Goal: Information Seeking & Learning: Find specific fact

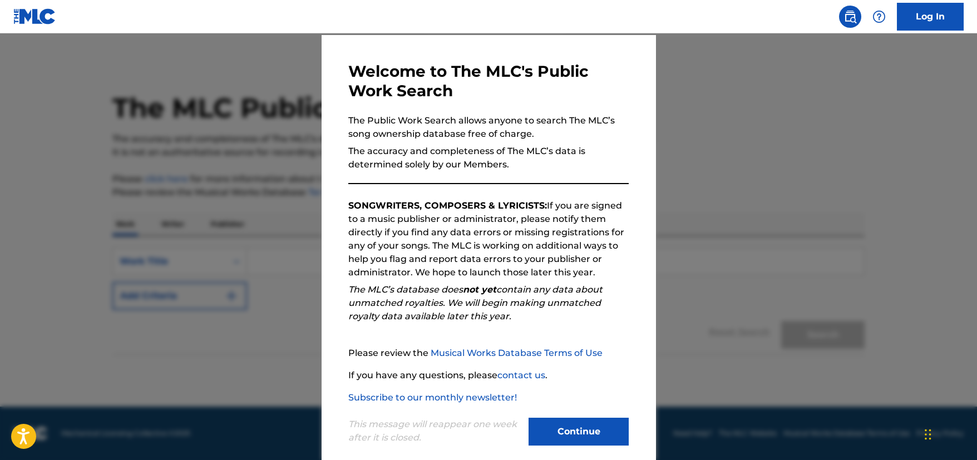
scroll to position [49, 0]
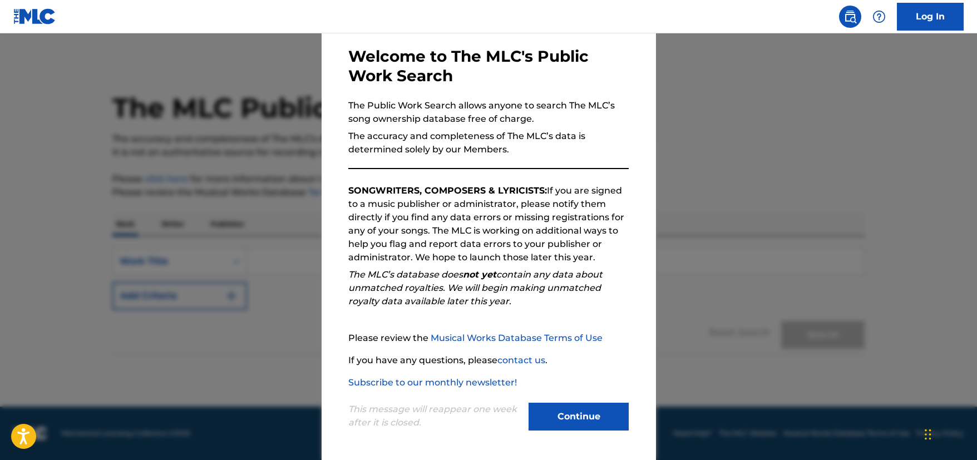
click at [601, 417] on button "Continue" at bounding box center [579, 417] width 100 height 28
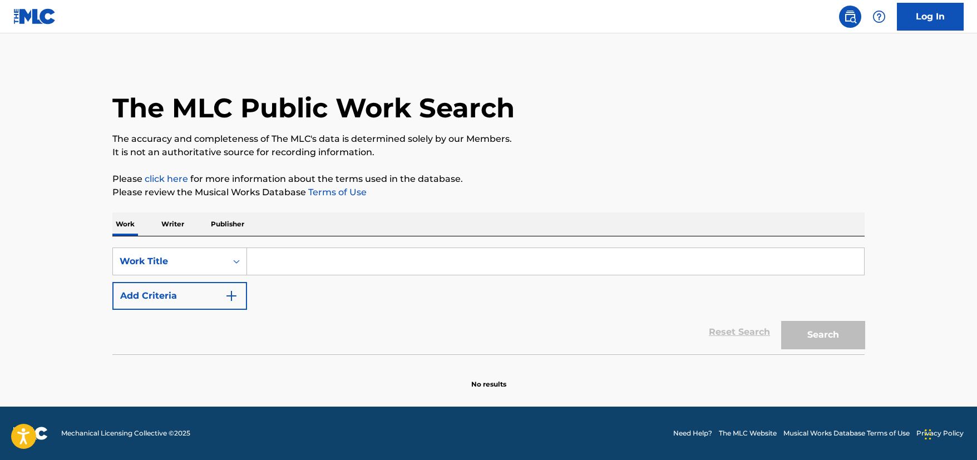
click at [289, 263] on input "Search Form" at bounding box center [555, 261] width 617 height 27
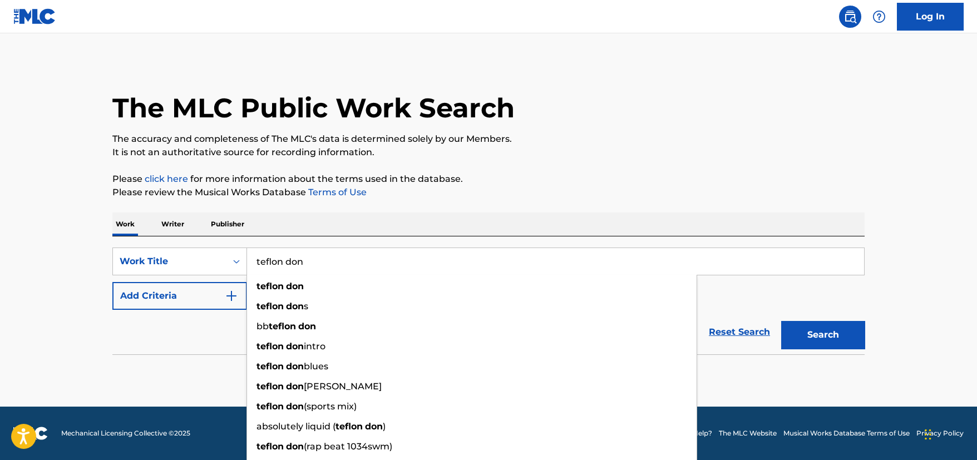
type input "teflon don"
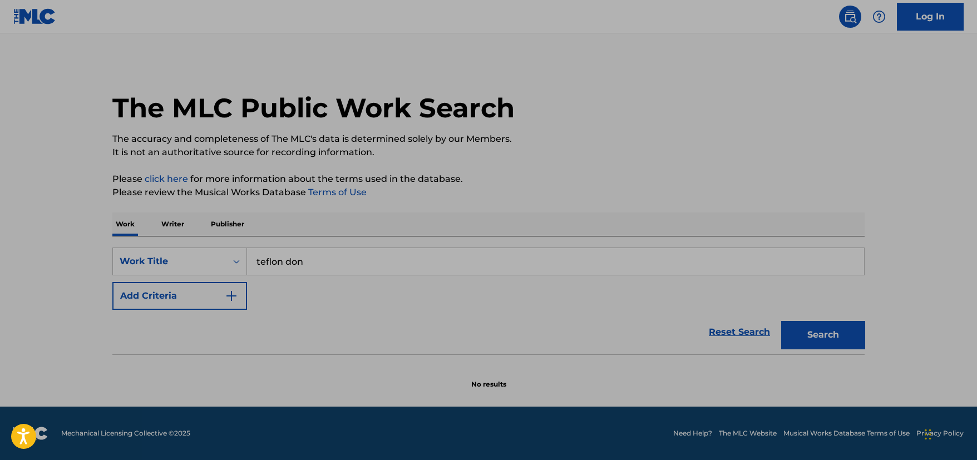
click at [230, 297] on img "Search Form" at bounding box center [231, 295] width 13 height 13
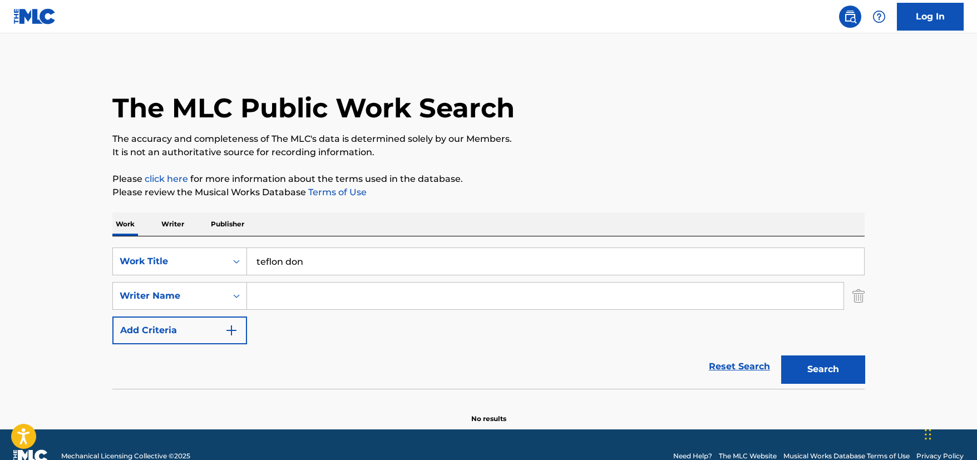
click at [290, 299] on input "Search Form" at bounding box center [545, 296] width 597 height 27
type input "l"
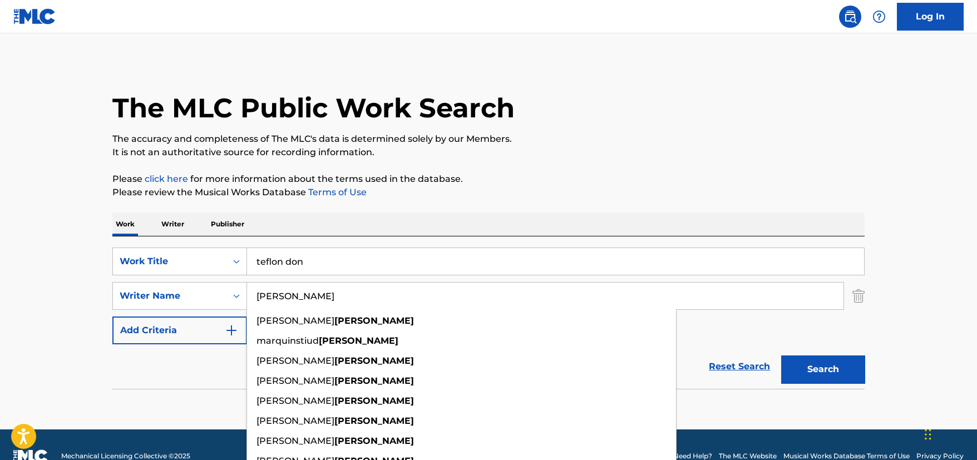
type input "[PERSON_NAME]"
click at [781, 356] on button "Search" at bounding box center [822, 370] width 83 height 28
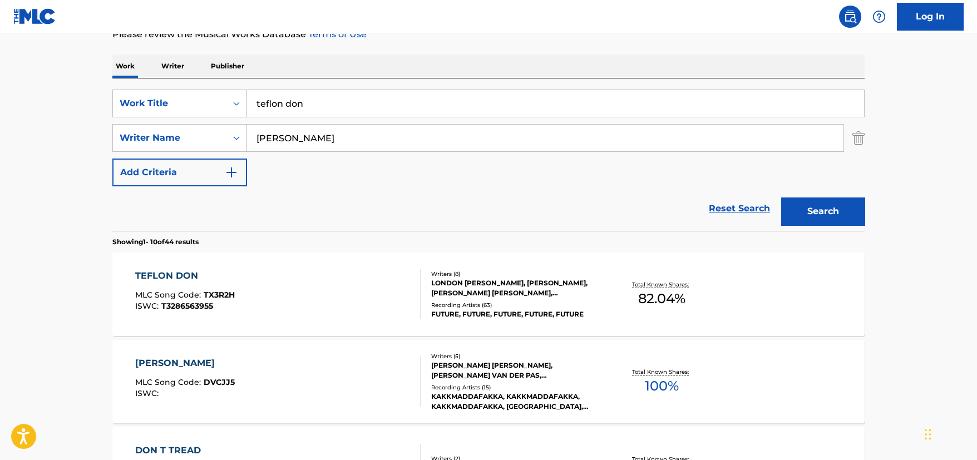
scroll to position [164, 0]
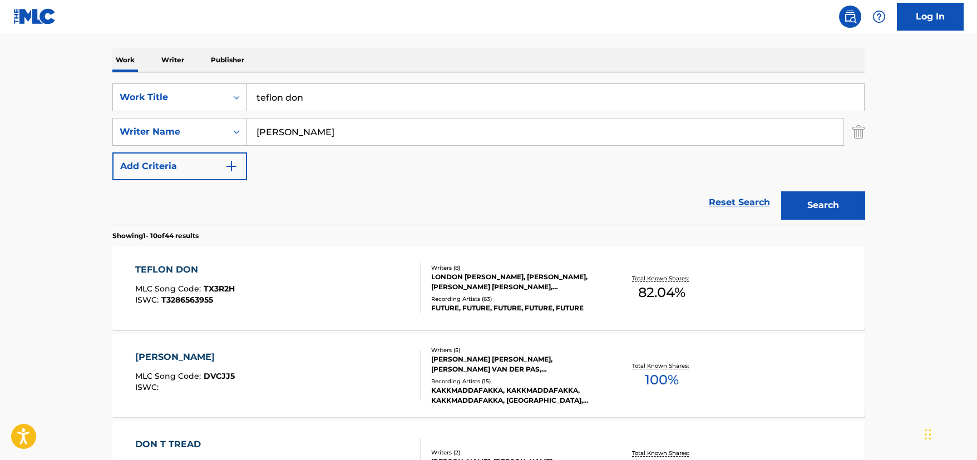
click at [671, 283] on span "82.04 %" at bounding box center [661, 293] width 47 height 20
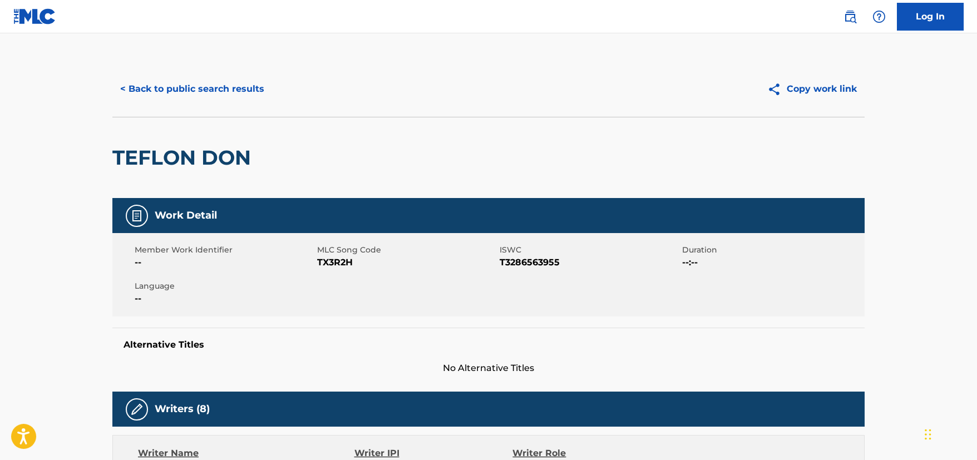
click at [573, 299] on div "Member Work Identifier -- MLC Song Code TX3R2H ISWC T3286563955 Duration --:-- …" at bounding box center [488, 274] width 752 height 83
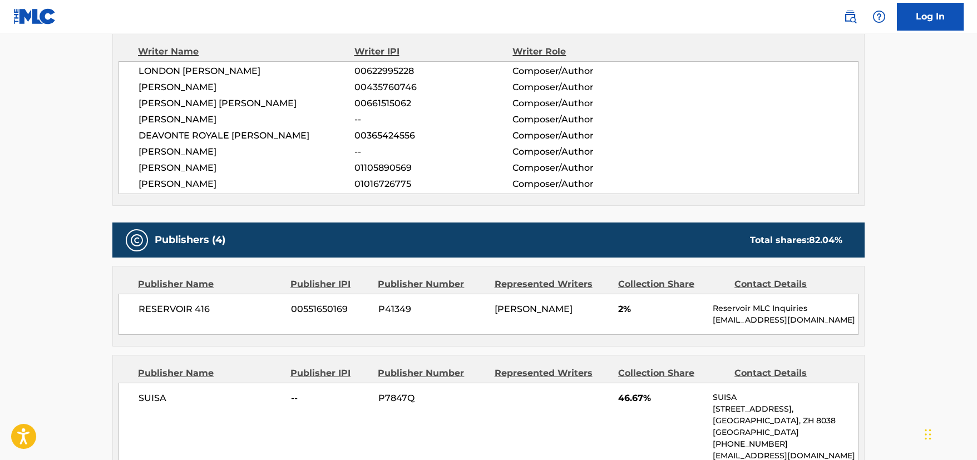
click at [104, 314] on div "< Back to public search results Copy work link TEFLON DON Work Detail Member Wo…" at bounding box center [488, 438] width 779 height 1559
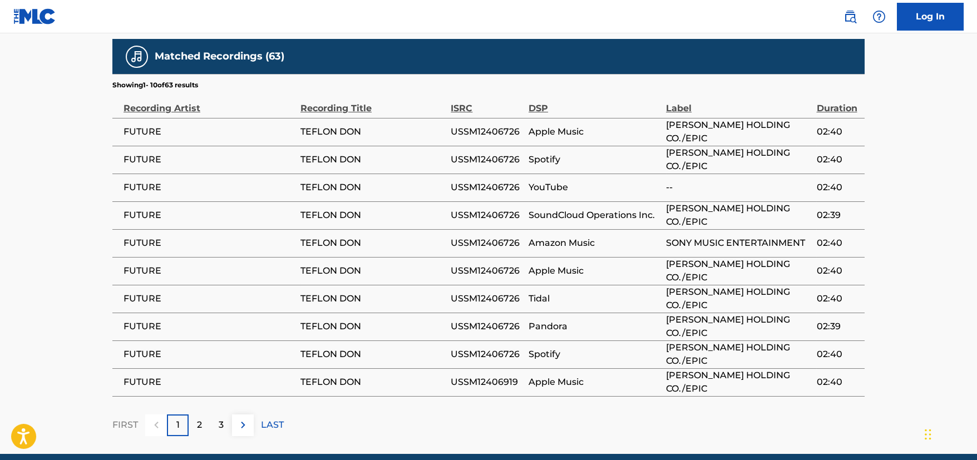
scroll to position [1240, 0]
